Goal: Task Accomplishment & Management: Complete application form

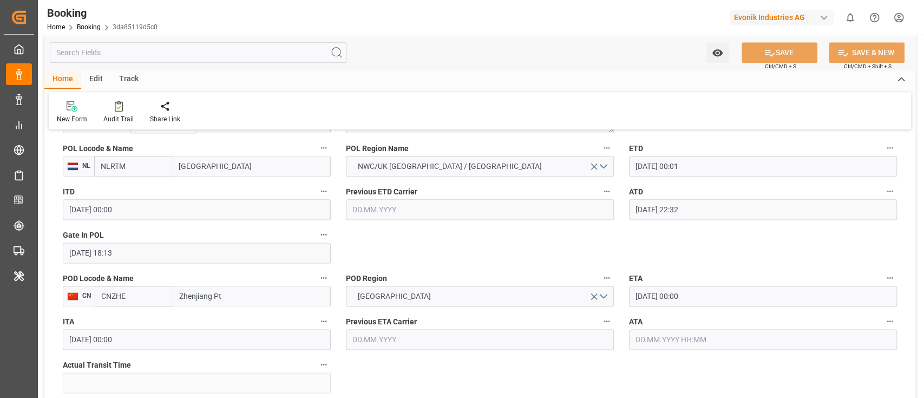
scroll to position [938, 0]
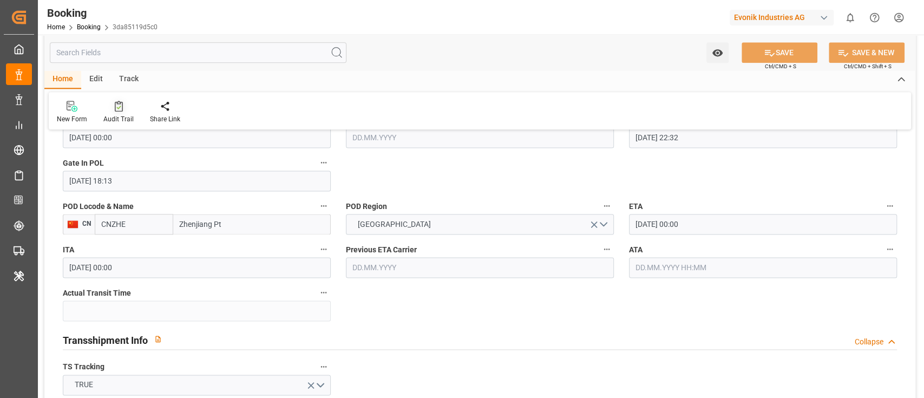
click at [113, 117] on div "Audit Trail" at bounding box center [118, 119] width 30 height 10
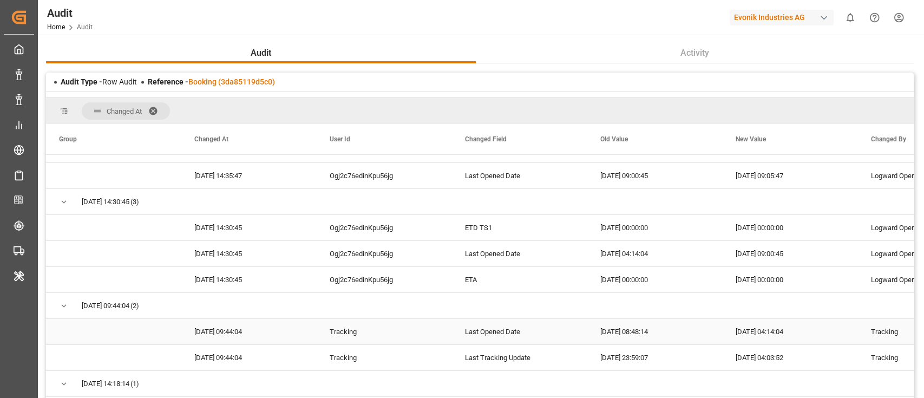
scroll to position [72, 0]
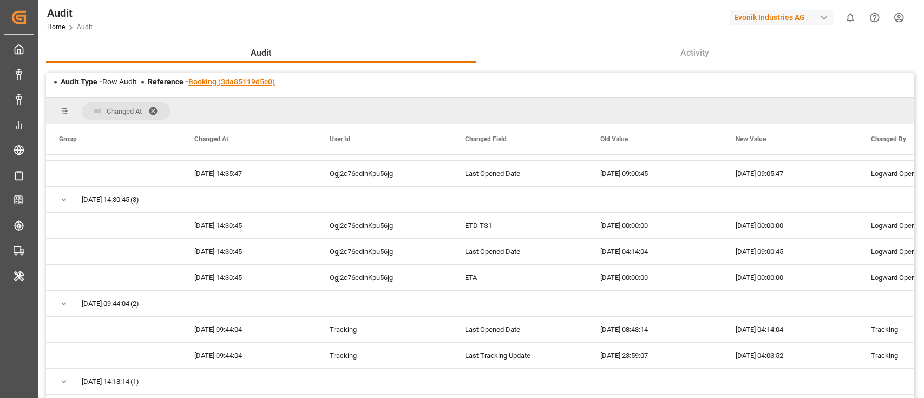
click at [231, 79] on link "Booking (3da85119d5c0)" at bounding box center [231, 81] width 87 height 9
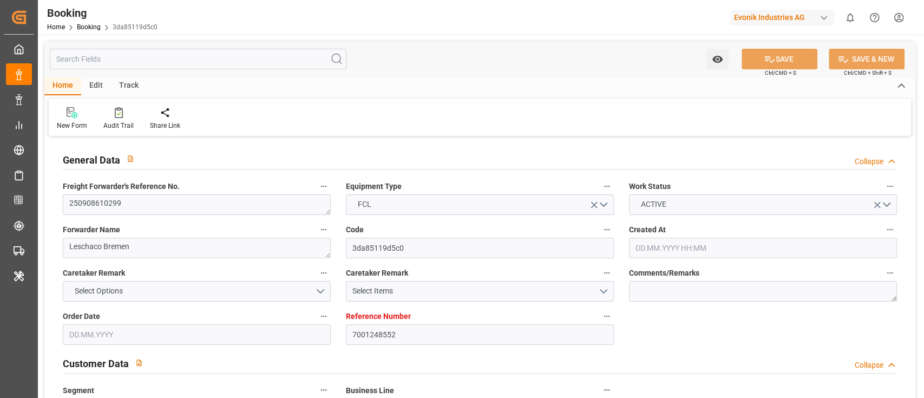
type input "7001248552"
type input "9708825"
type input "9708813"
type input "Hapag [PERSON_NAME]"
type input "Hapag Lloyd Aktiengesellschaft"
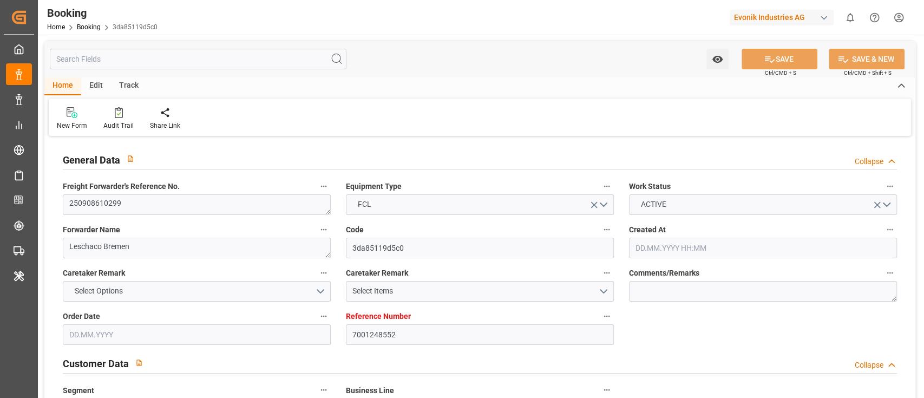
type input "NLRTM"
type input "CNZHE"
type input "CNNBG"
type input "0"
type input "NLRTM"
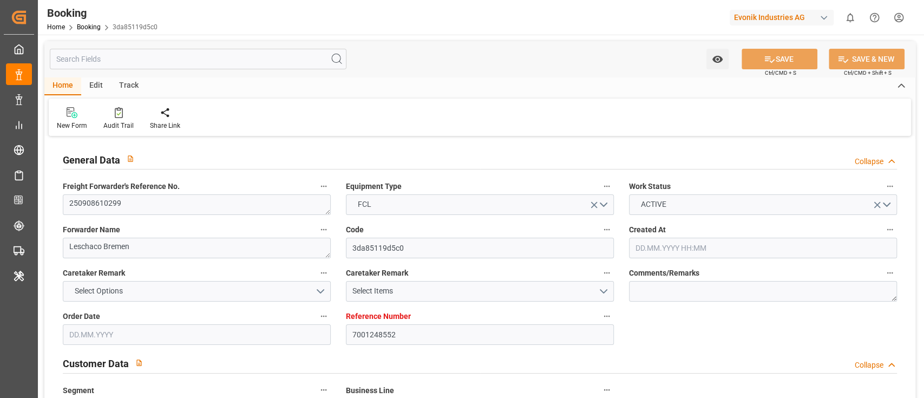
type input "CNZHE"
type input "[DATE] 07:17"
type input "[DATE]"
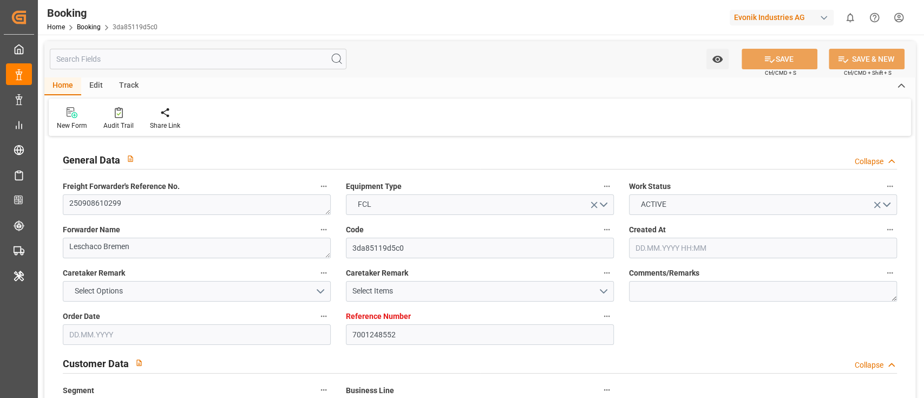
type input "[DATE] 00:00"
type input "[DATE]"
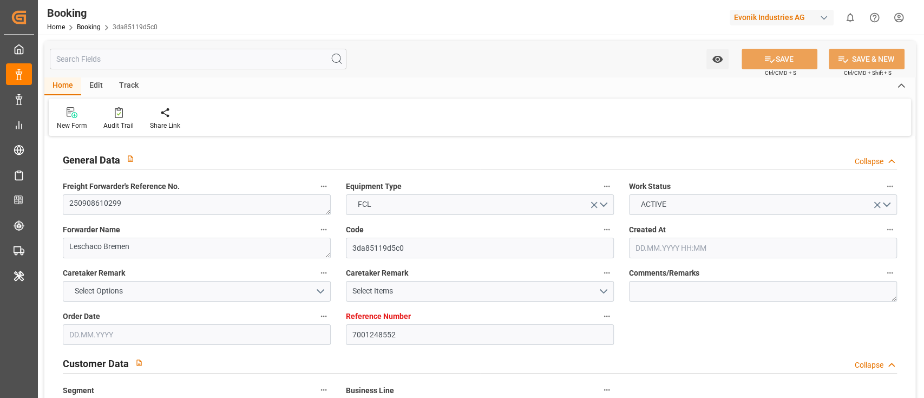
type input "[DATE] 00:01"
type input "[DATE] 00:00"
type input "[DATE] 22:32"
type input "[DATE] 18:13"
type input "[DATE] 00:00"
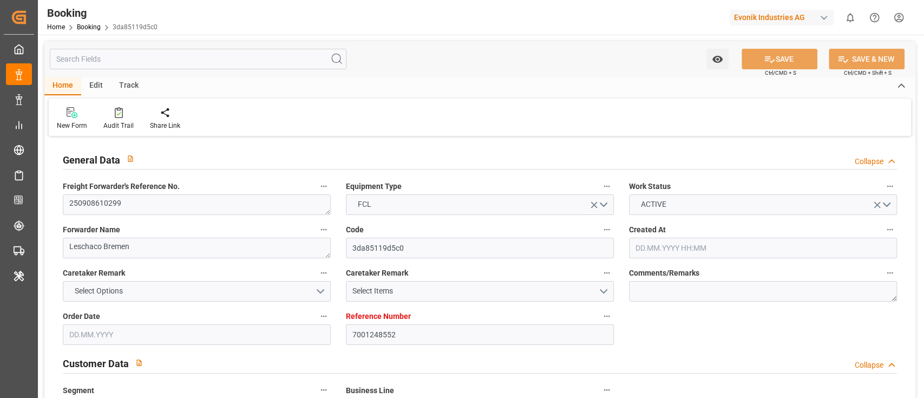
type input "[DATE] 00:00"
type input "[DATE] 12:00"
type input "[DATE] 00:00"
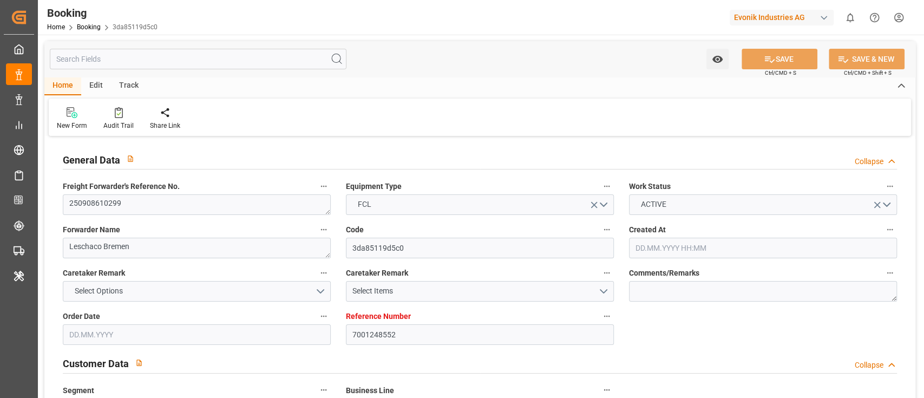
type input "[DATE]"
type input "[DATE] 09:05"
type input "[DATE]"
type input "[DATE] 12:00"
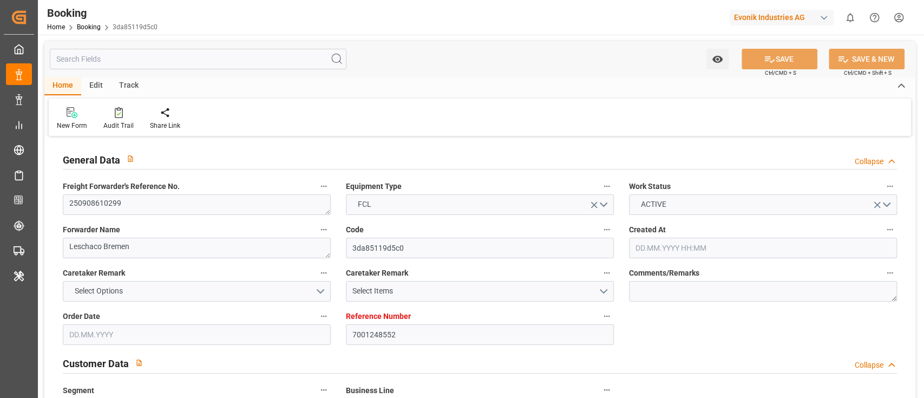
type input "[DATE] 02:11"
type input "[DATE] 00:01"
type input "[DATE] 00:10"
type input "[DATE] 12:00"
type input "[DATE] 23:29"
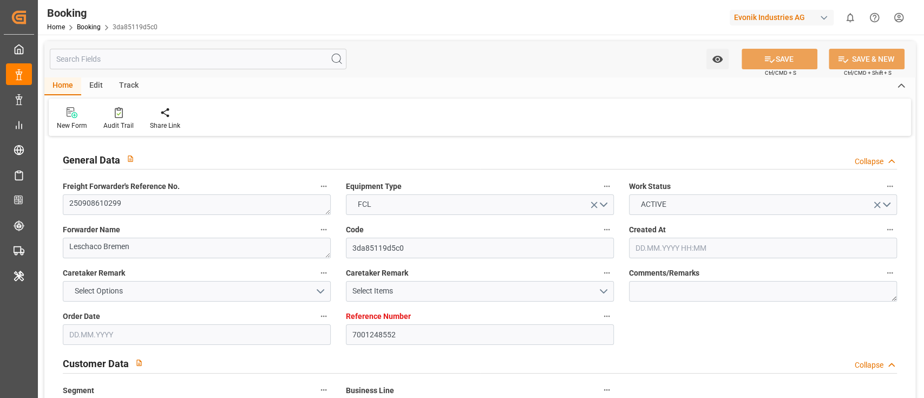
type input "[DATE] 12:00"
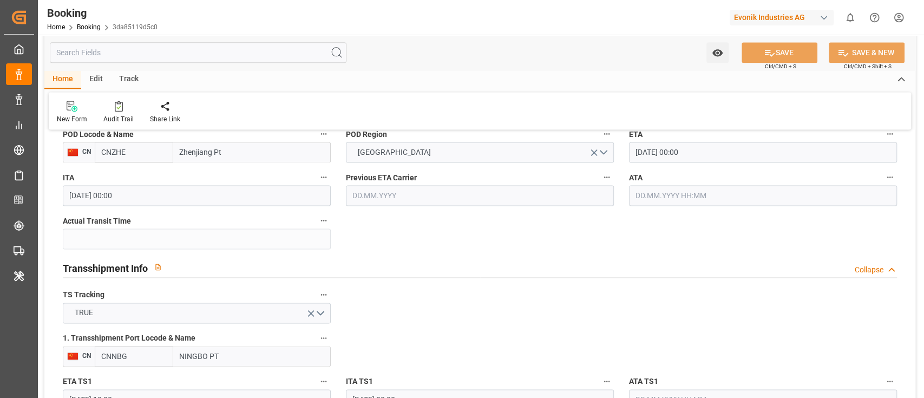
scroll to position [1082, 0]
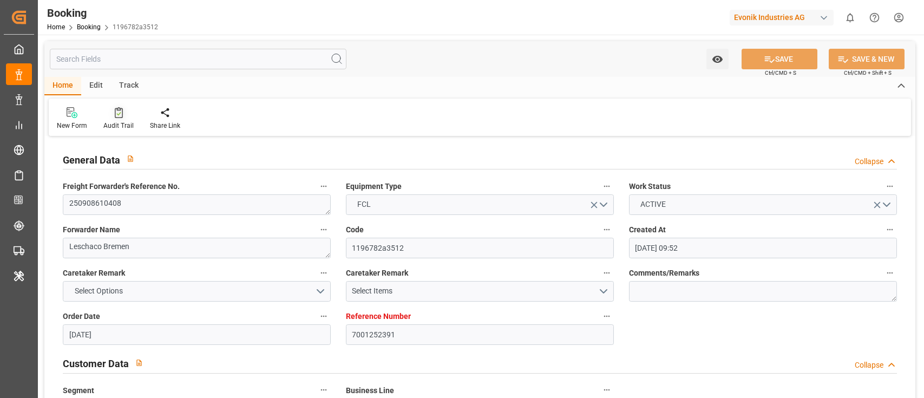
click at [123, 118] on div at bounding box center [118, 112] width 30 height 11
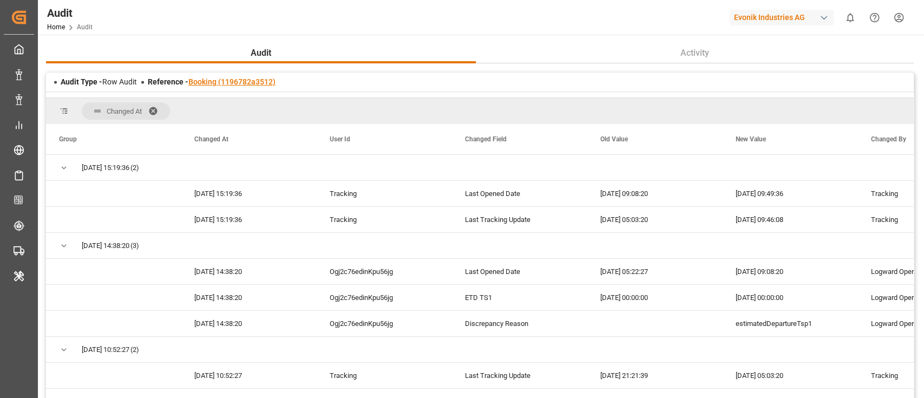
click at [253, 80] on link "Booking (1196782a3512)" at bounding box center [231, 81] width 87 height 9
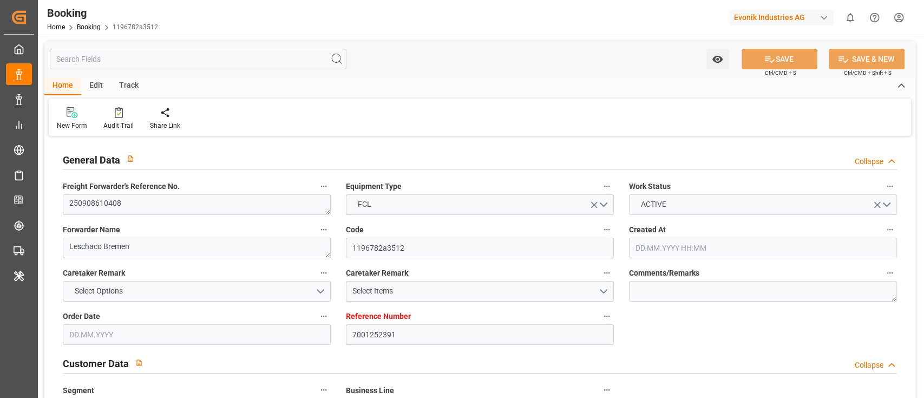
type input "7001252391"
type input "9619957"
type input "9632155"
type input "Hapag [PERSON_NAME]"
type input "Hapag Lloyd Aktiengesellschaft"
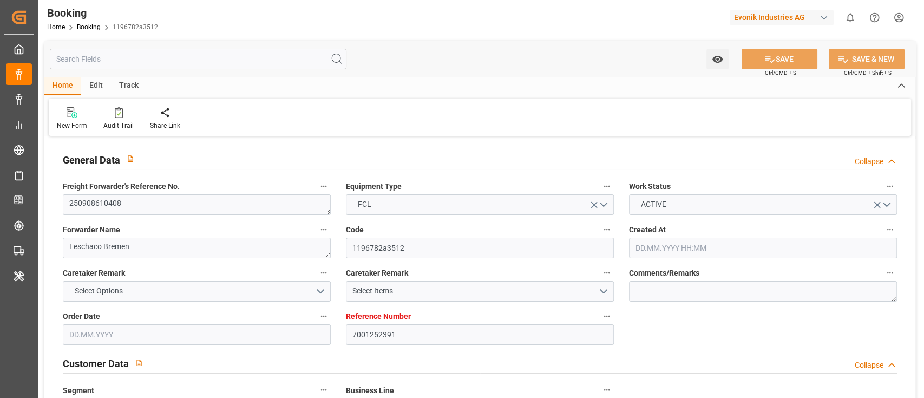
type input "NLRTM"
type input "CNHUA"
type input "CNYTN"
type input "0"
type input "NLRTM"
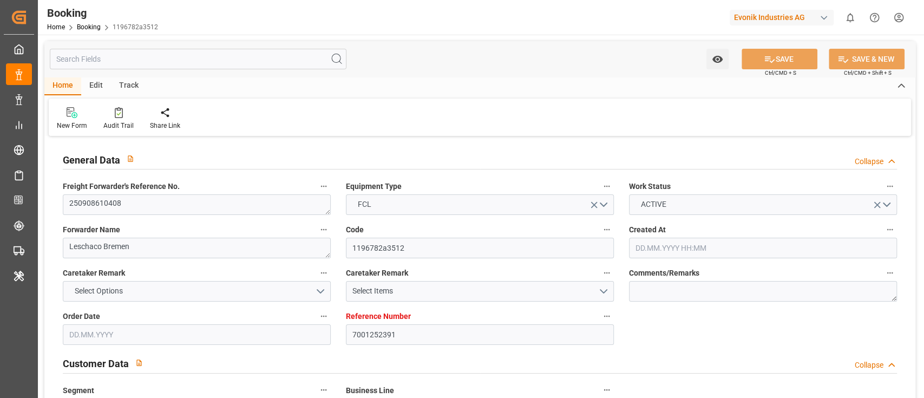
type input "CNHUA"
type input "19.08.2025 09:52"
type input "19.08.2025"
type input "05.11.2025"
type input "08.09.2025"
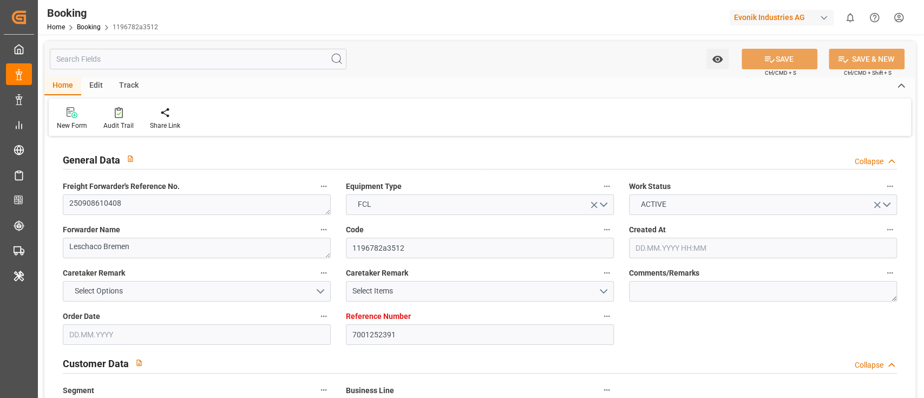
type input "08.09.2025 00:00"
type input "12.09.2025 00:00"
type input "27.08.2025"
type input "15.09.2025"
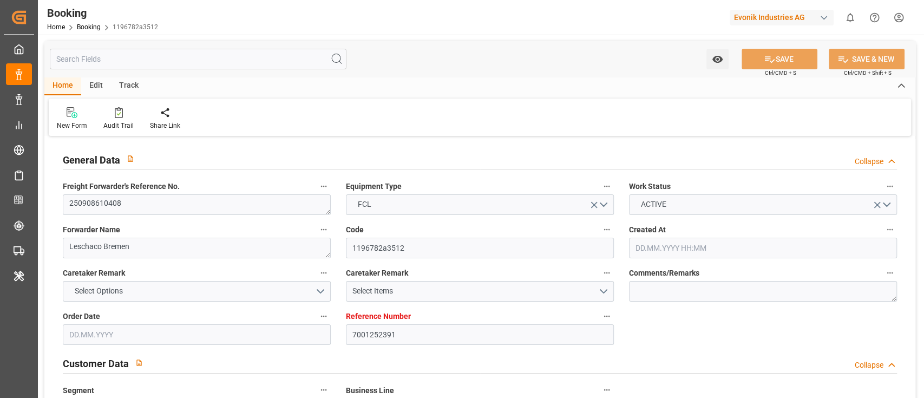
type input "23.09.2025 07:00"
type input "15.09.2025 00:00"
type input "23.09.2025 23:18"
type input "18.09.2025 12:31"
type input "12.11.2025 00:00"
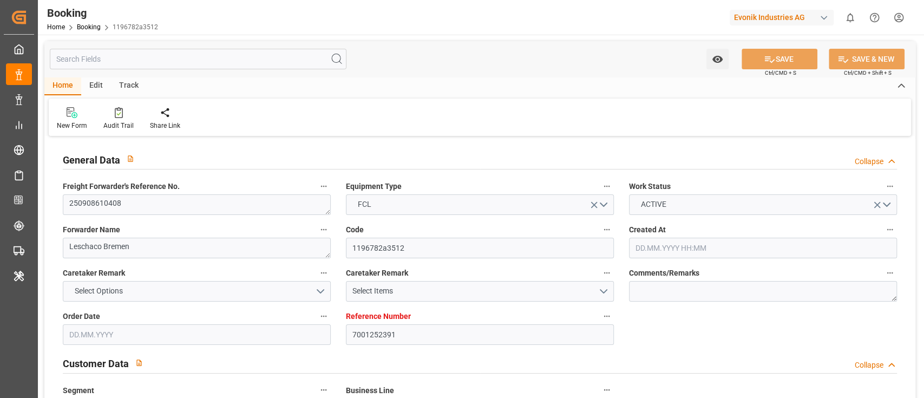
type input "05.11.2025 00:00"
type input "07.11.2025 20:00"
type input "31.10.2025 00:00"
type input "08.11.2025 00:00"
type input "04.11.2025 00:00"
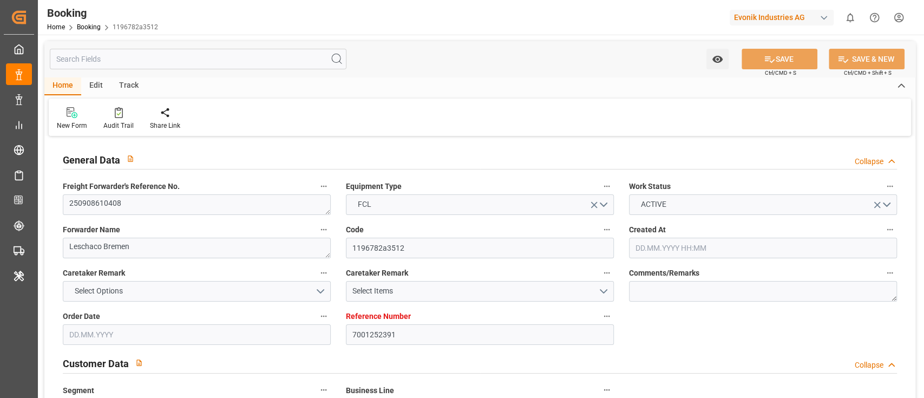
type input "19.08.2025"
type input "09.10.2025 09:49"
type input "[DATE]"
type input "08.09.2025 09:17"
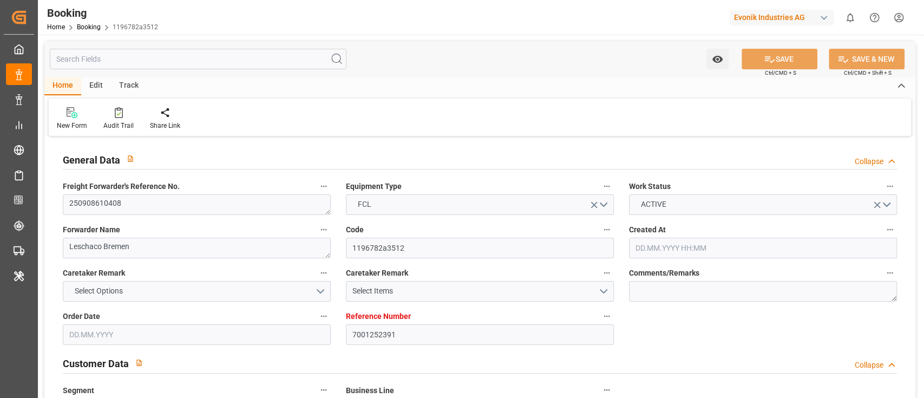
type input "17.09.2025 21:36"
type input "13.09.2025 12:00"
type input "22.09.2025 12:25"
type input "23.09.2025 07:00"
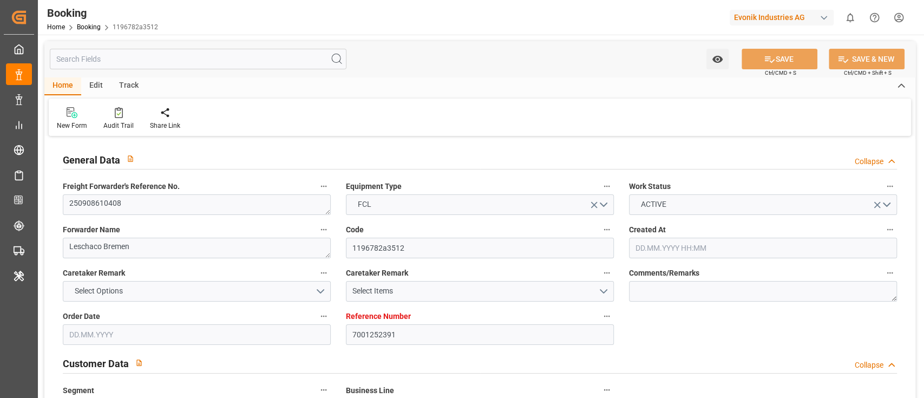
type input "24.09.2025 01:01"
type input "07.11.2025 20:00"
type input "08.11.2025 11:02"
type input "08.11.2025 12:00"
type input "04.11.2025 12:00"
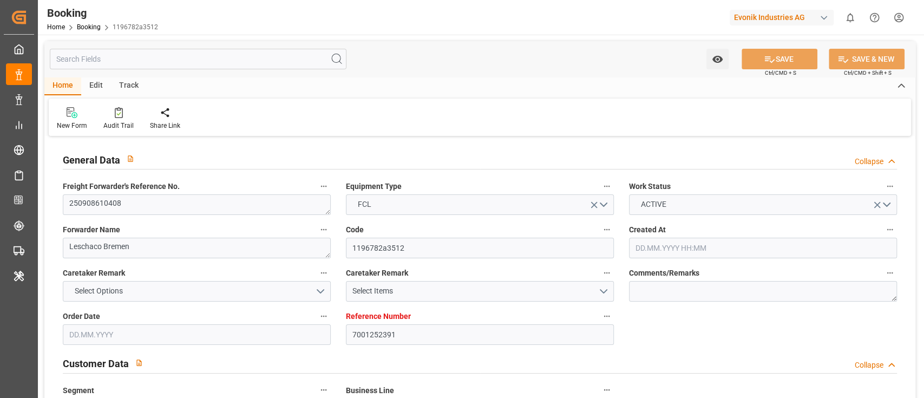
type input "12.11.2025 12:00"
type input "07.11.2025 12:00"
type input "[DATE] 12:00"
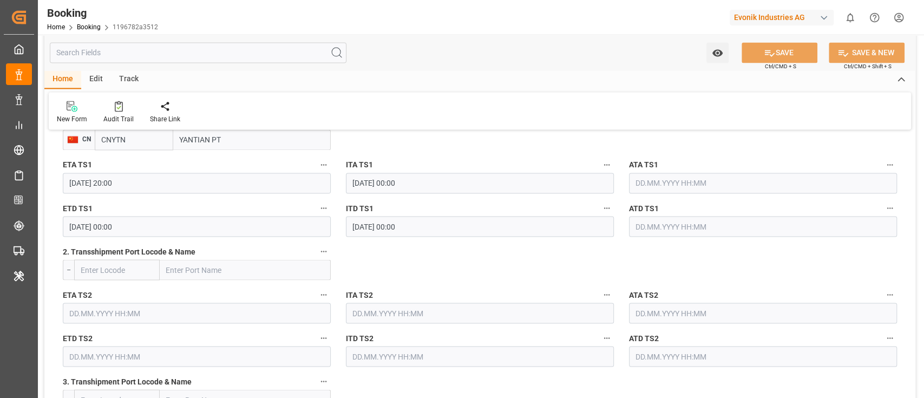
scroll to position [1299, 0]
